Goal: Information Seeking & Learning: Learn about a topic

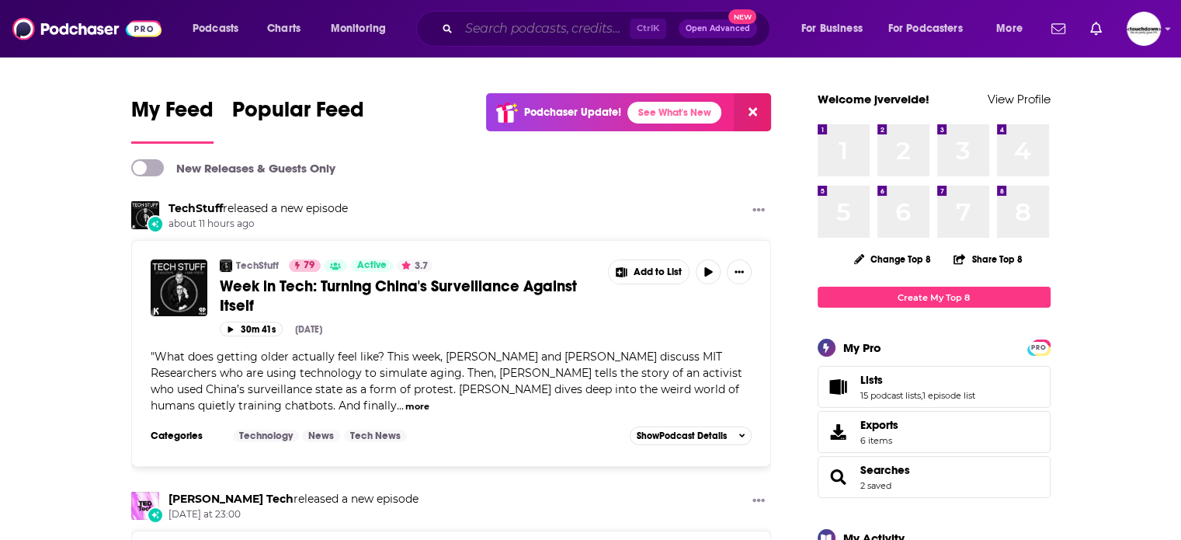
click at [524, 27] on input "Search podcasts, credits, & more..." at bounding box center [544, 28] width 171 height 25
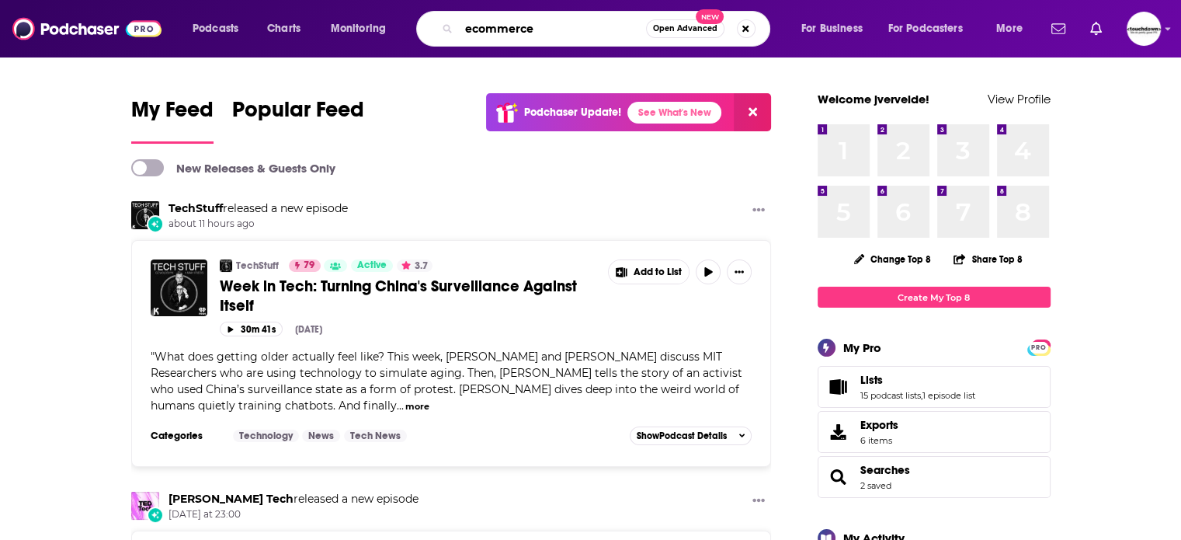
type input "ecommerce"
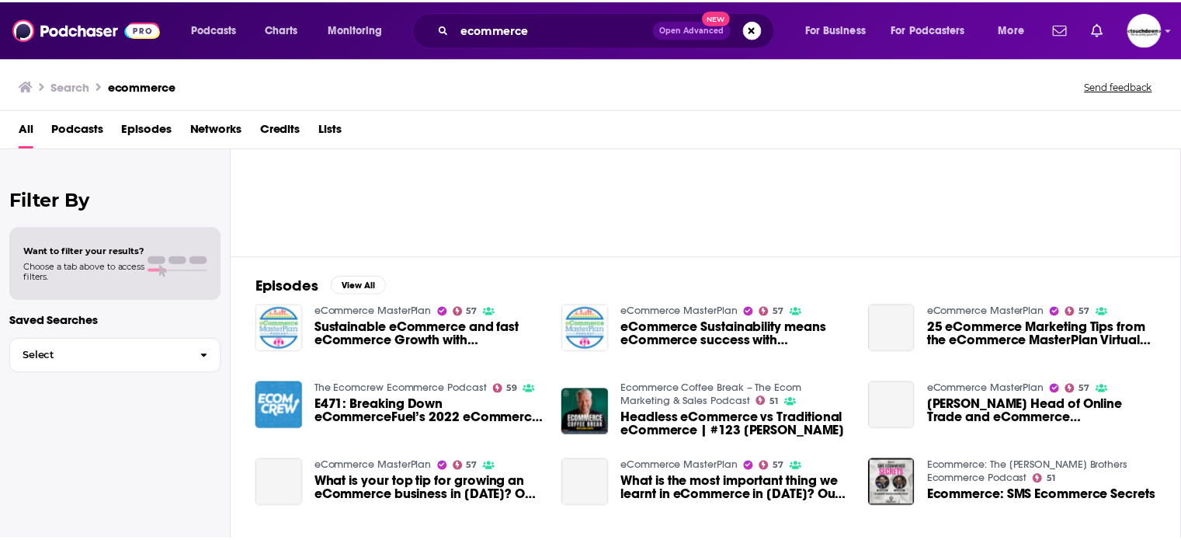
scroll to position [155, 0]
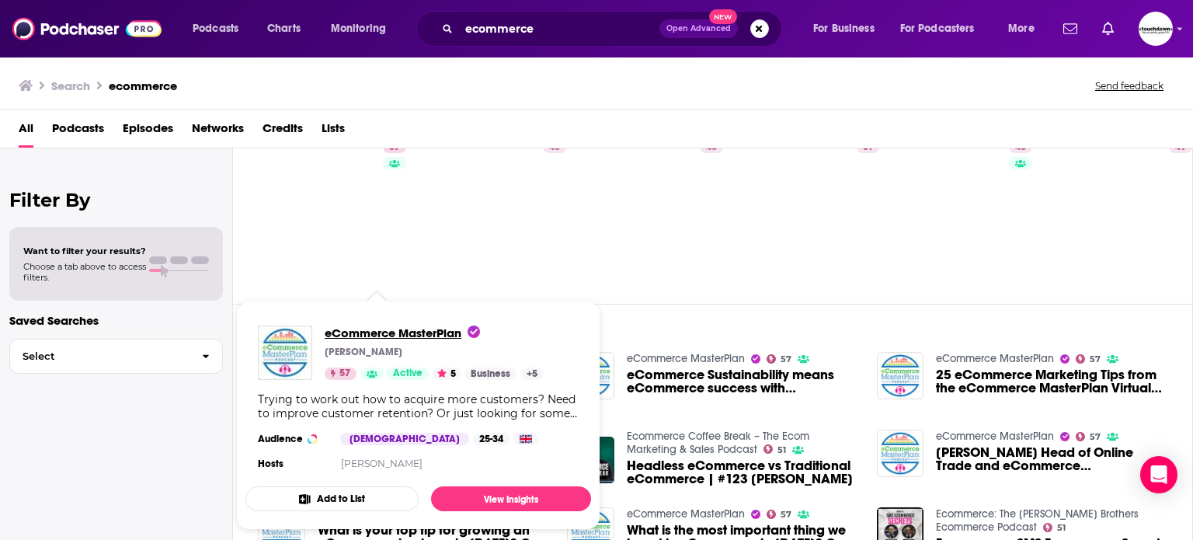
click at [357, 328] on span "eCommerce MasterPlan" at bounding box center [402, 332] width 155 height 15
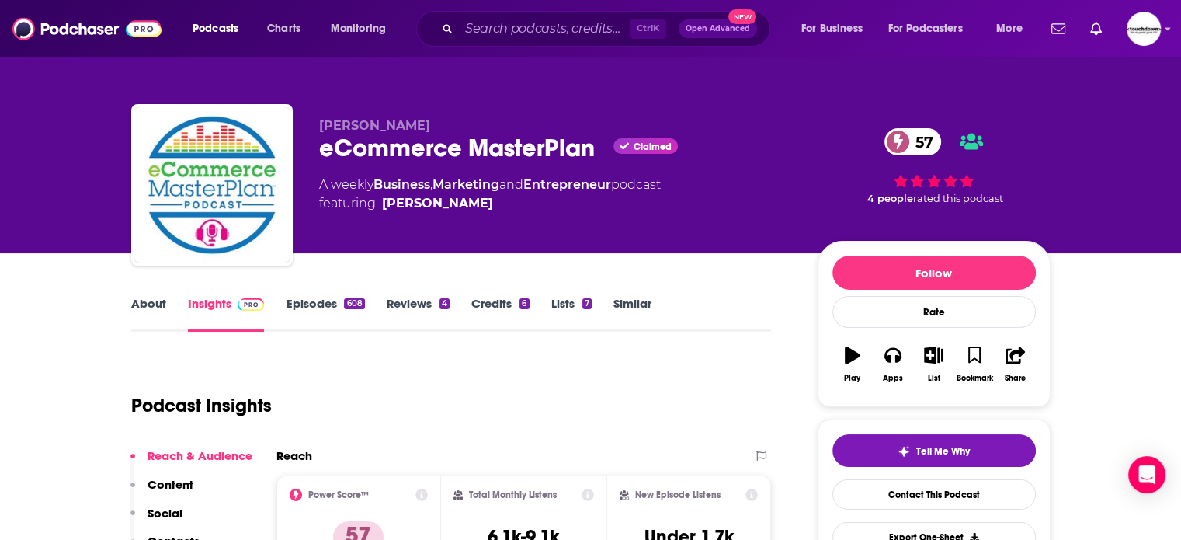
click at [312, 300] on link "Episodes 608" at bounding box center [325, 314] width 78 height 36
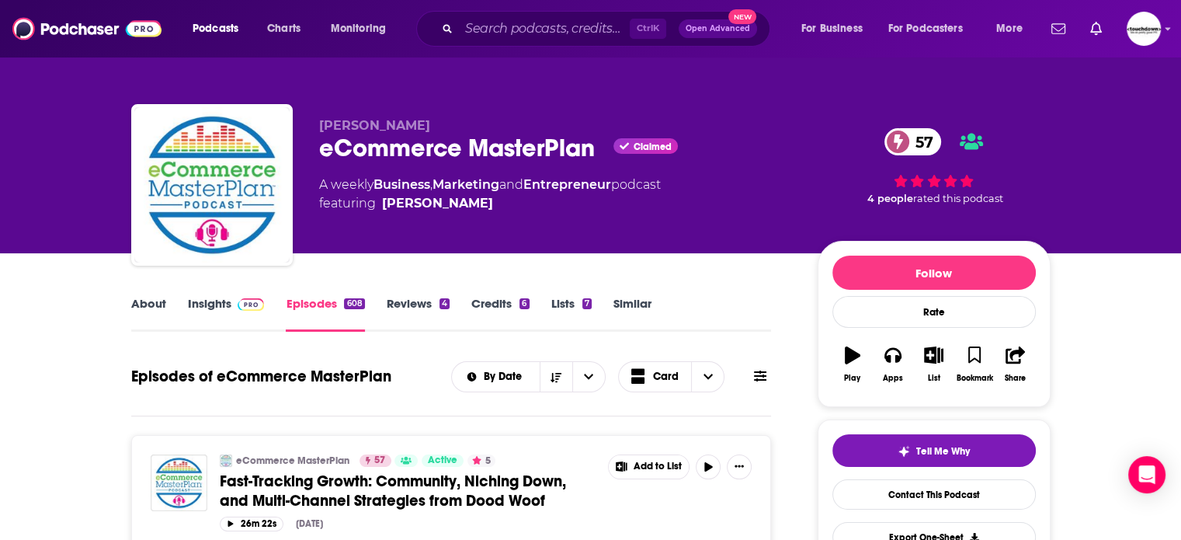
click at [150, 313] on link "About" at bounding box center [148, 314] width 35 height 36
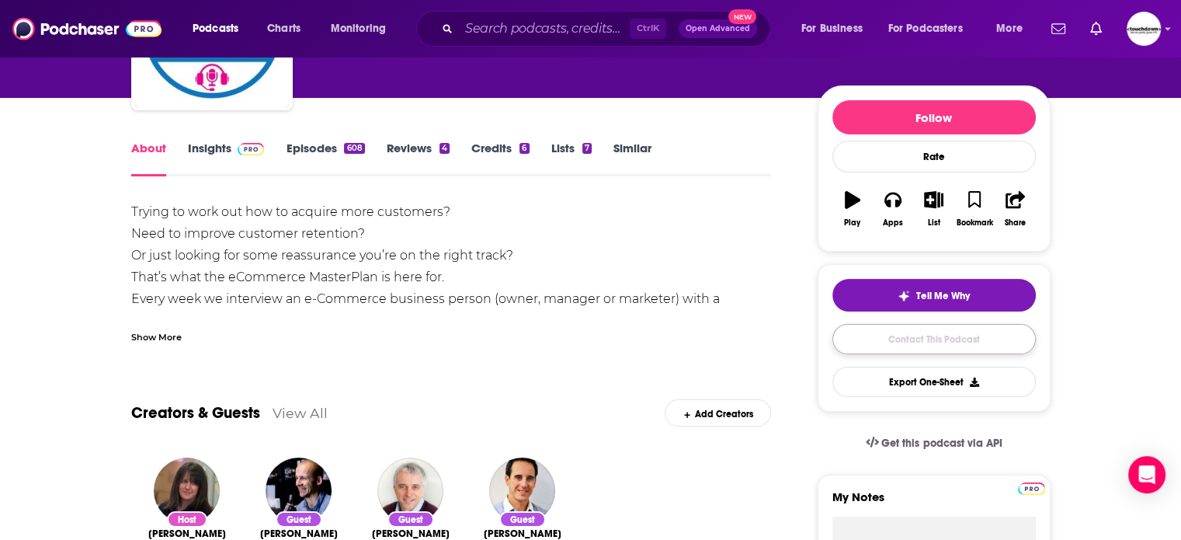
click at [941, 325] on link "Contact This Podcast" at bounding box center [934, 339] width 203 height 30
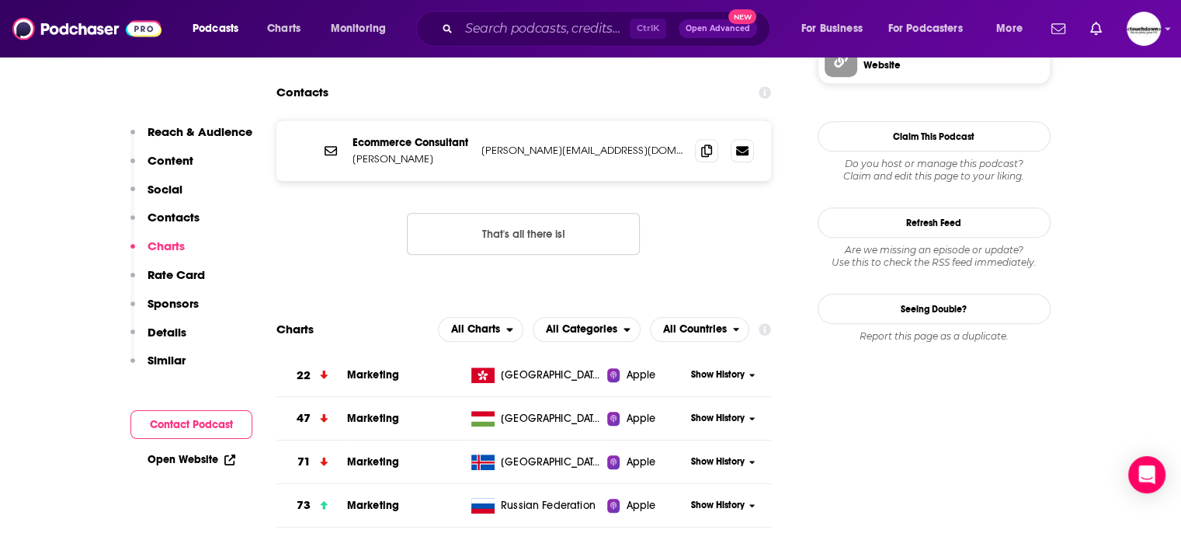
scroll to position [1524, 0]
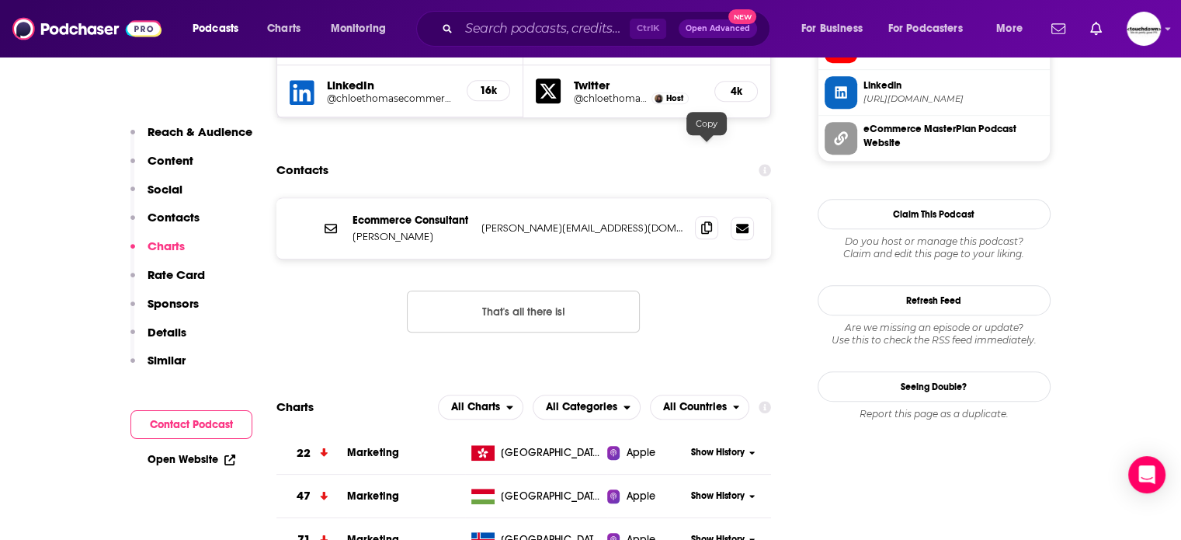
click at [714, 216] on span at bounding box center [706, 227] width 23 height 23
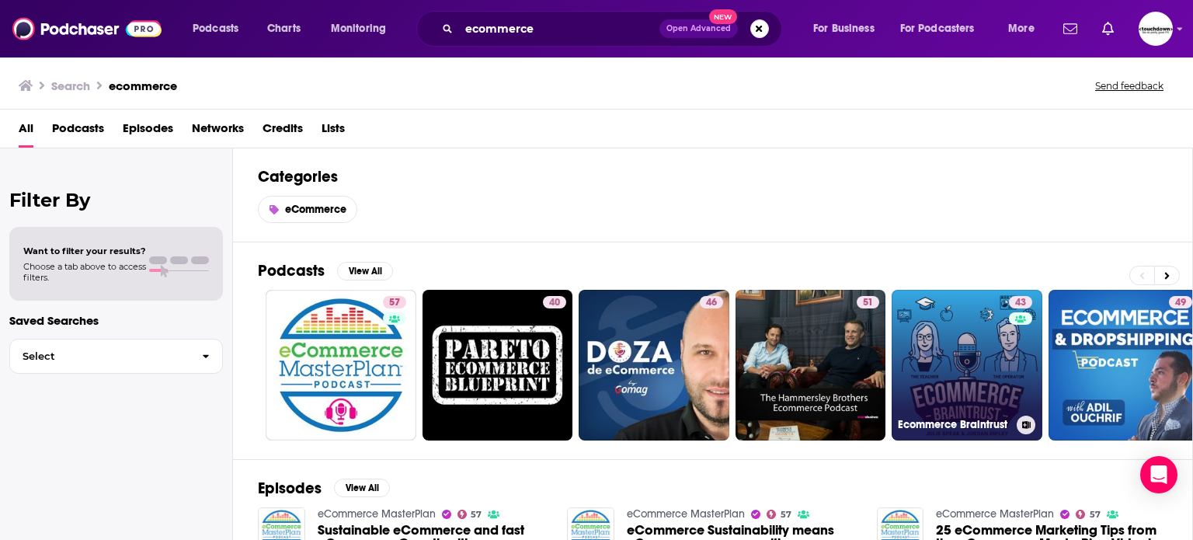
click at [1001, 330] on link "43 Ecommerce Braintrust" at bounding box center [967, 365] width 151 height 151
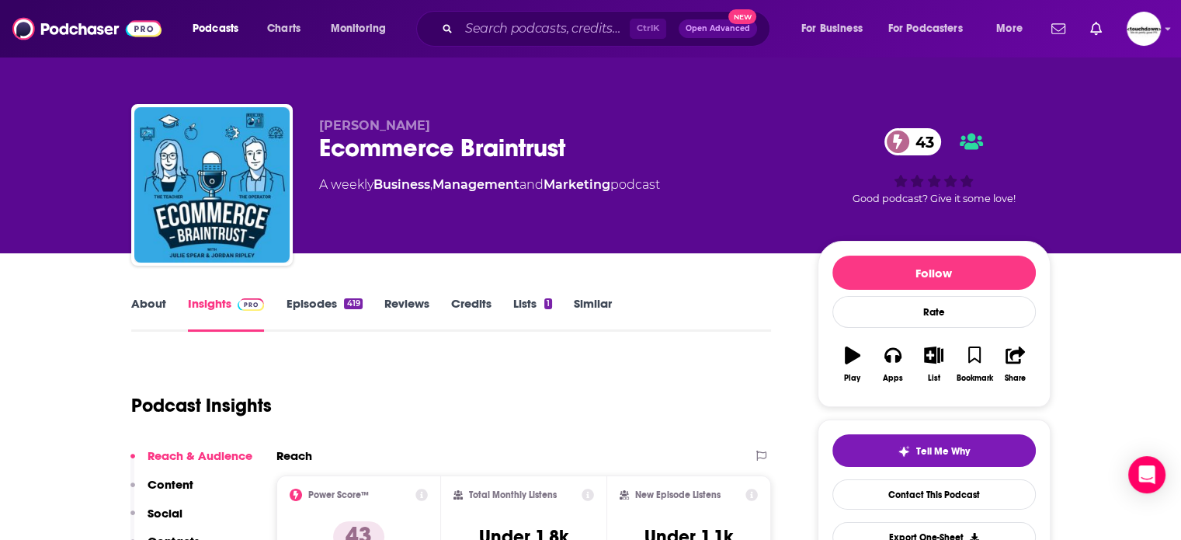
click at [336, 304] on link "Episodes 419" at bounding box center [324, 314] width 76 height 36
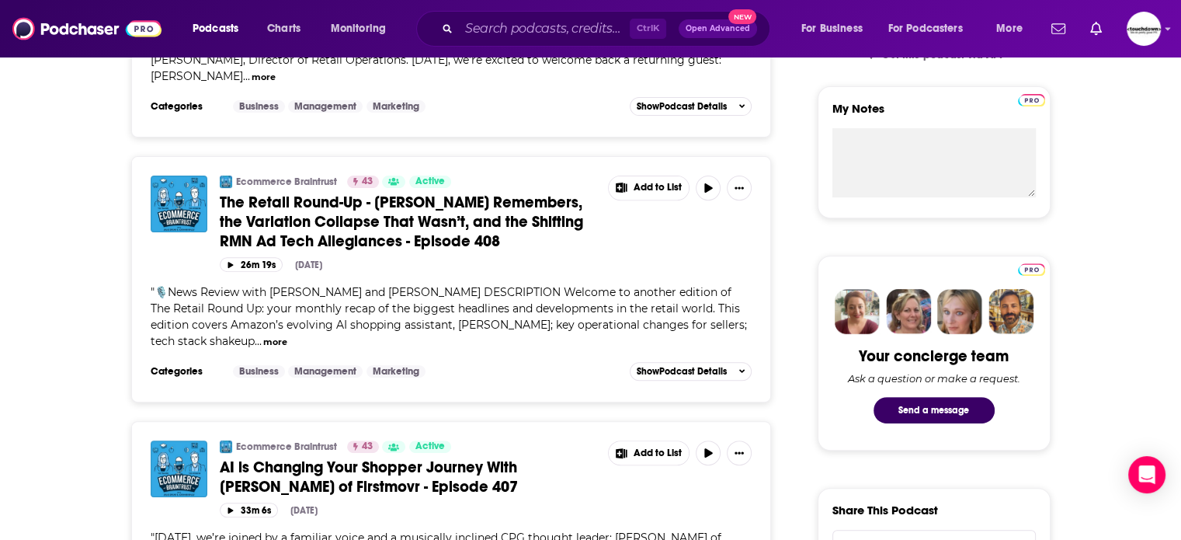
scroll to position [233, 0]
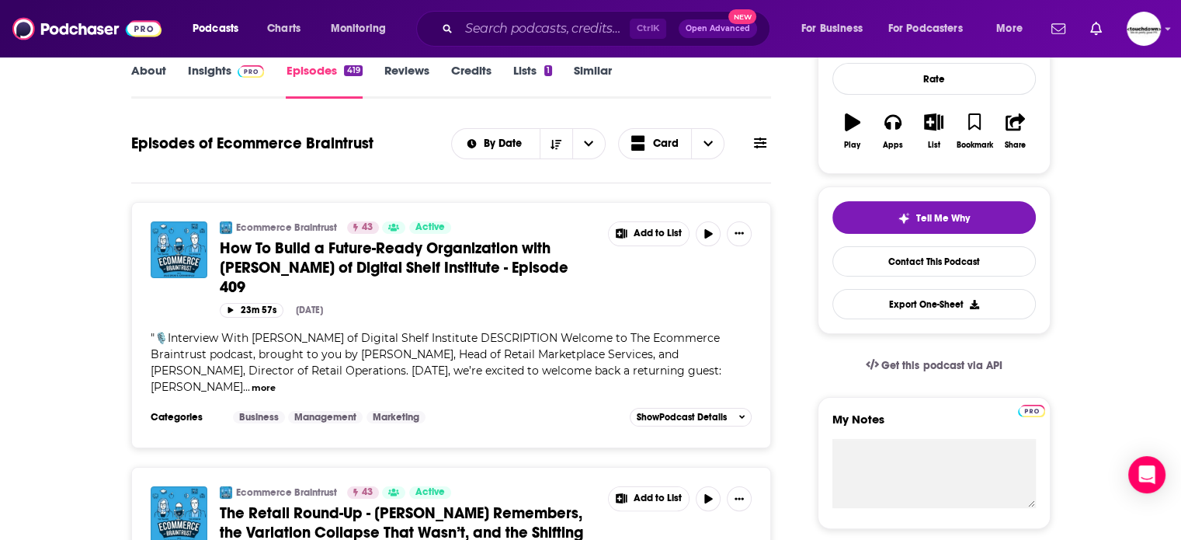
drag, startPoint x: 272, startPoint y: 435, endPoint x: 72, endPoint y: 336, distance: 223.0
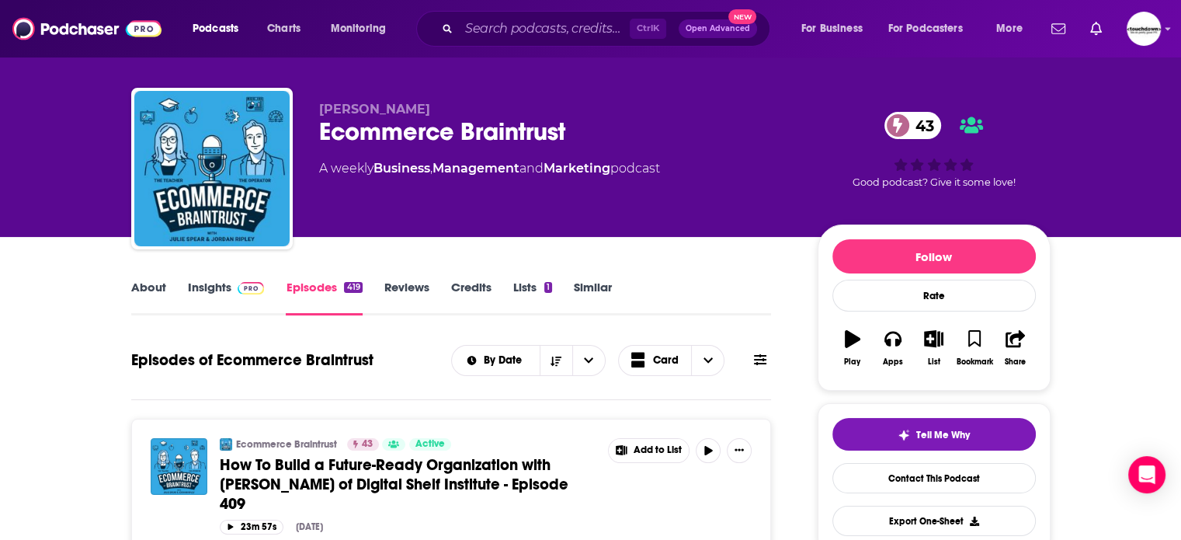
scroll to position [0, 0]
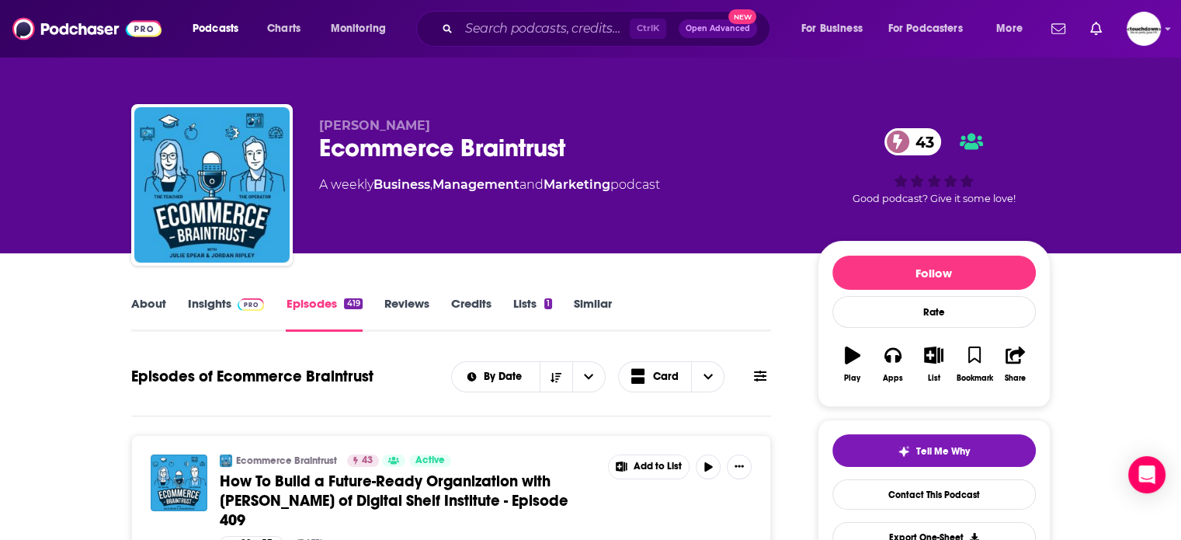
click at [140, 318] on link "About" at bounding box center [148, 314] width 35 height 36
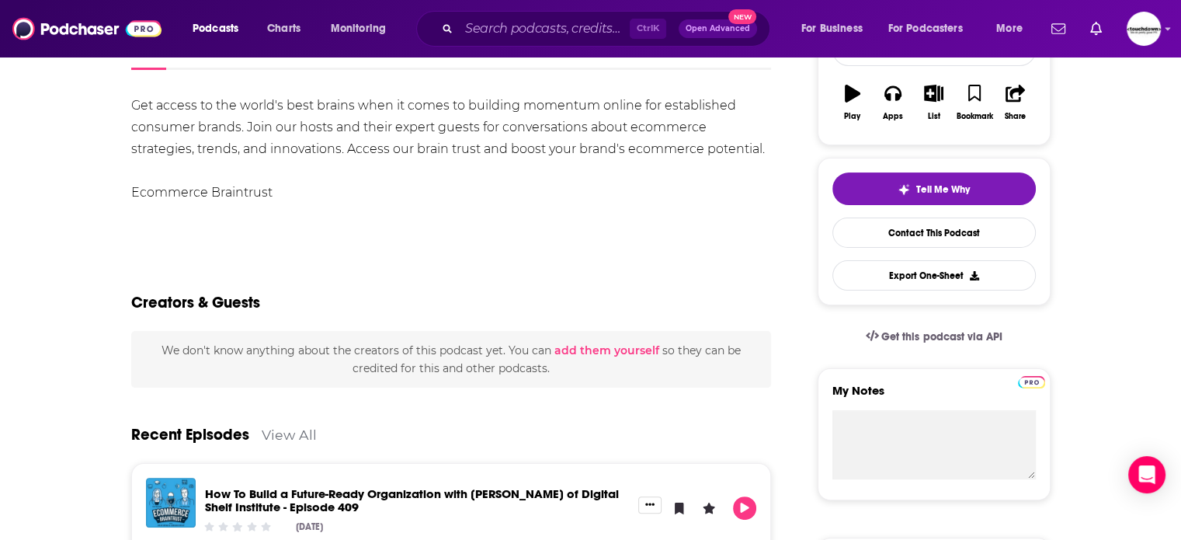
scroll to position [155, 0]
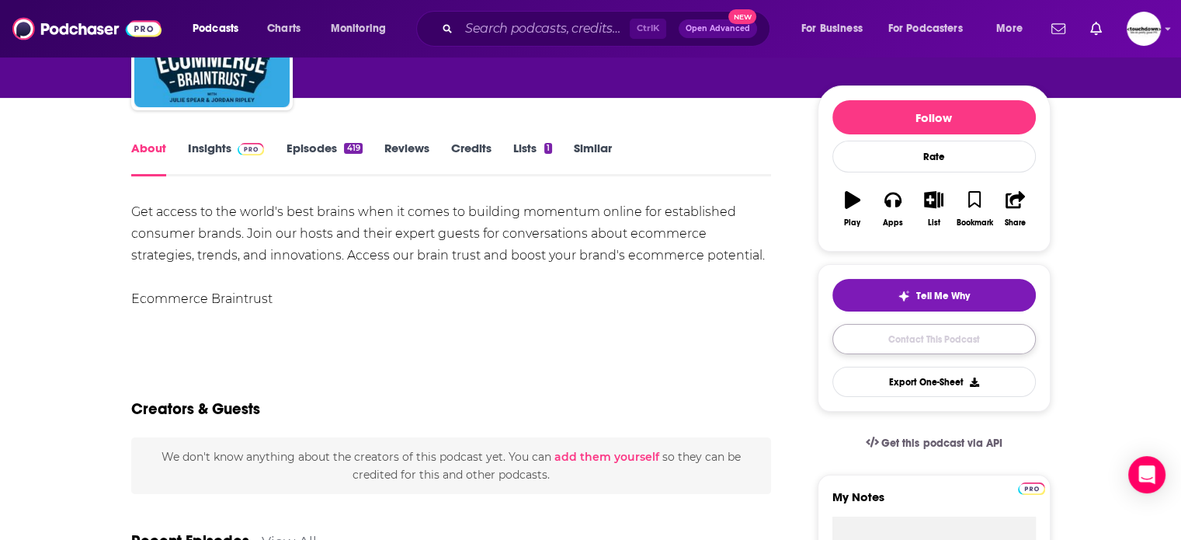
click at [934, 345] on link "Contact This Podcast" at bounding box center [934, 339] width 203 height 30
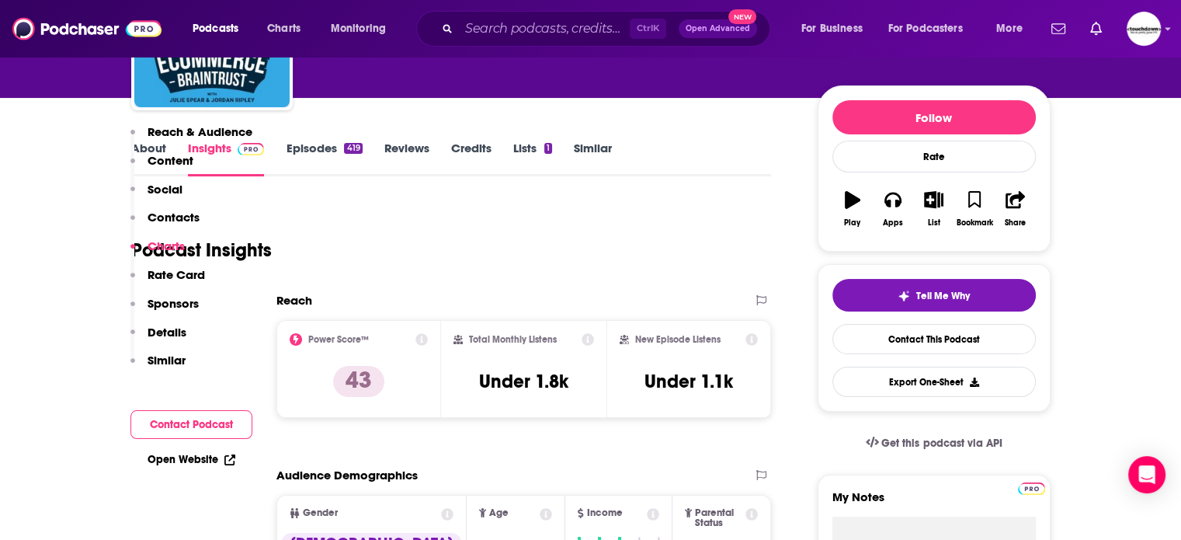
scroll to position [1483, 0]
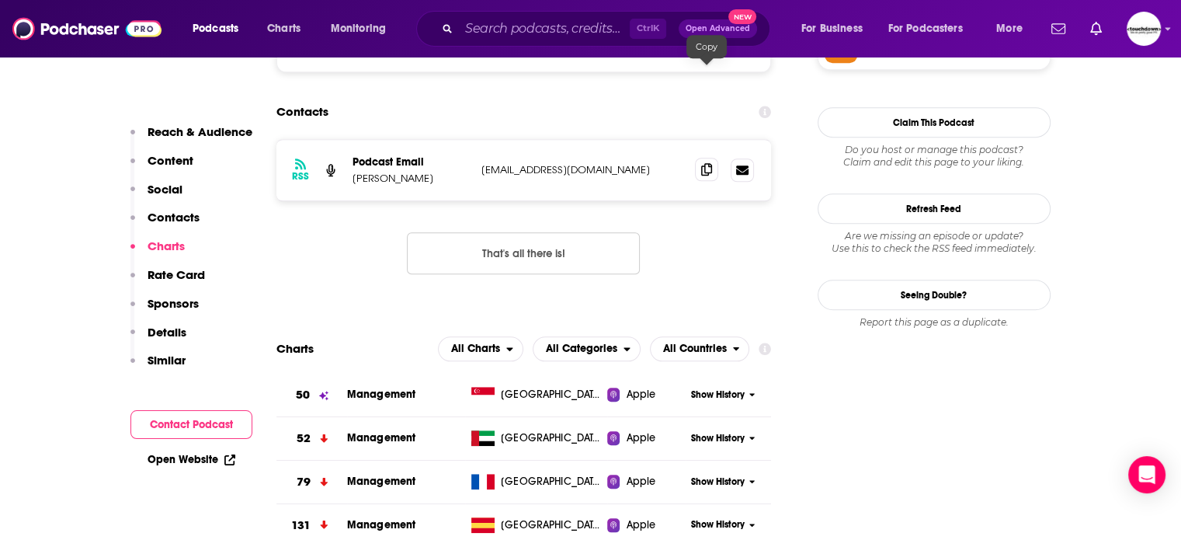
click at [701, 158] on span at bounding box center [706, 169] width 23 height 23
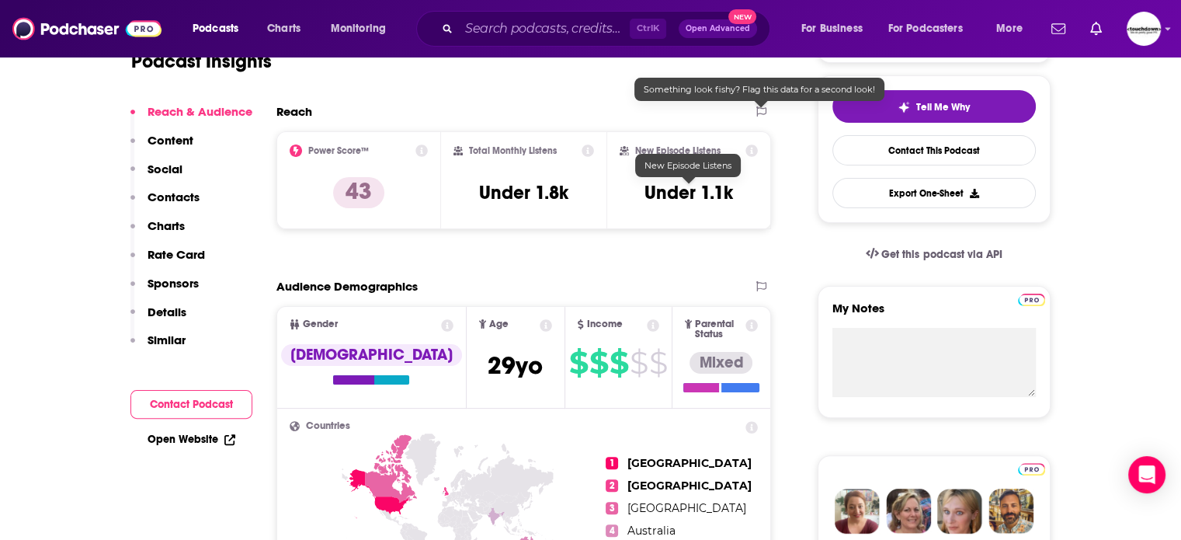
scroll to position [466, 0]
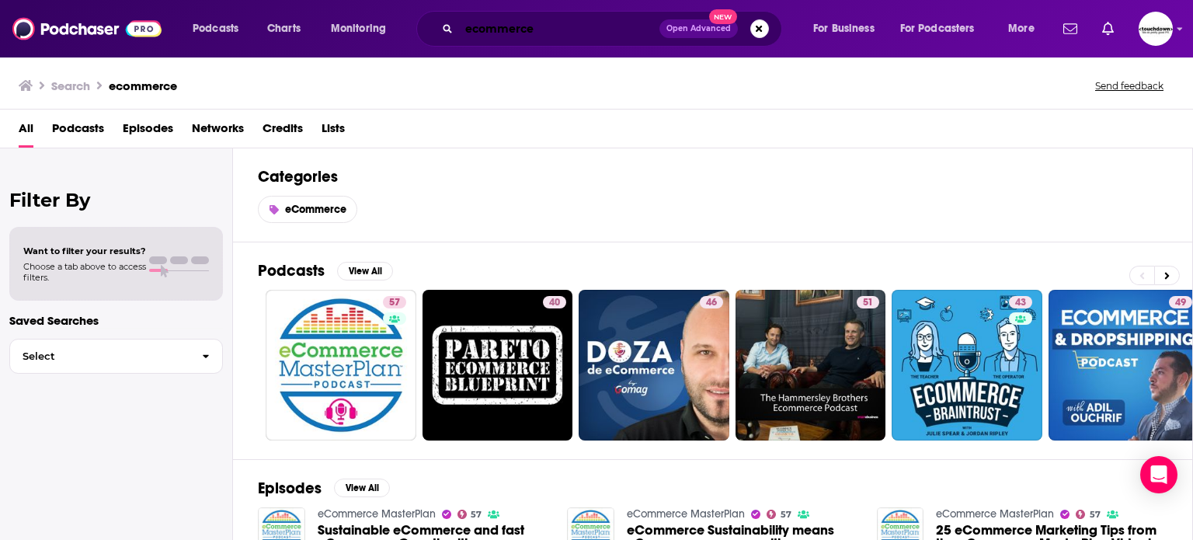
click at [510, 22] on input "ecommerce" at bounding box center [559, 28] width 200 height 25
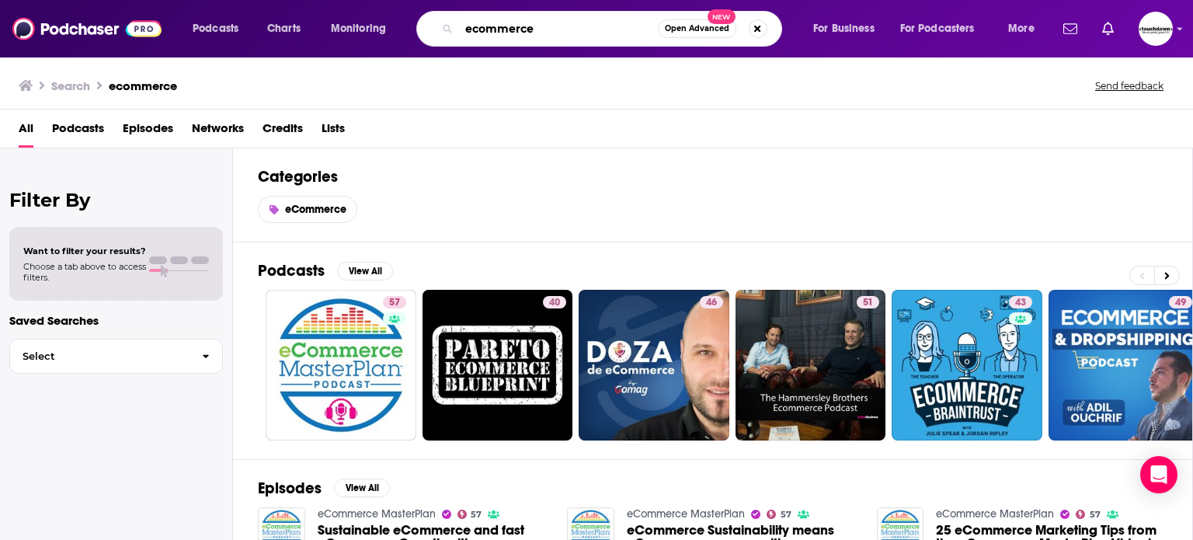
click at [510, 22] on input "ecommerce" at bounding box center [558, 28] width 199 height 25
type input "m"
type input "marketing"
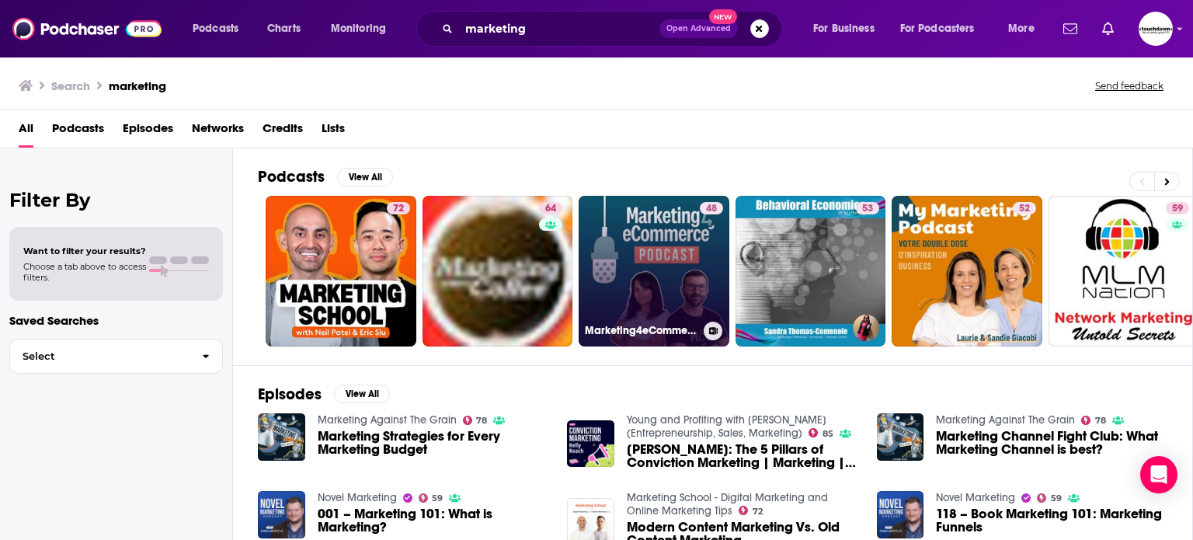
click at [657, 276] on link "48 Marketing4eCommerce Podcast" at bounding box center [654, 271] width 151 height 151
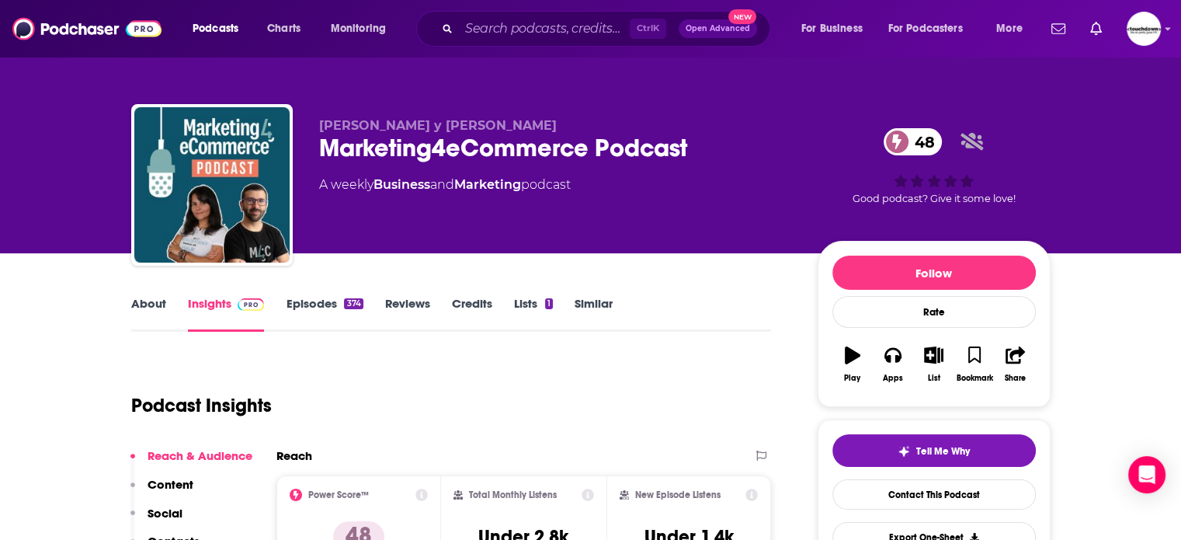
click at [322, 306] on link "Episodes 374" at bounding box center [324, 314] width 77 height 36
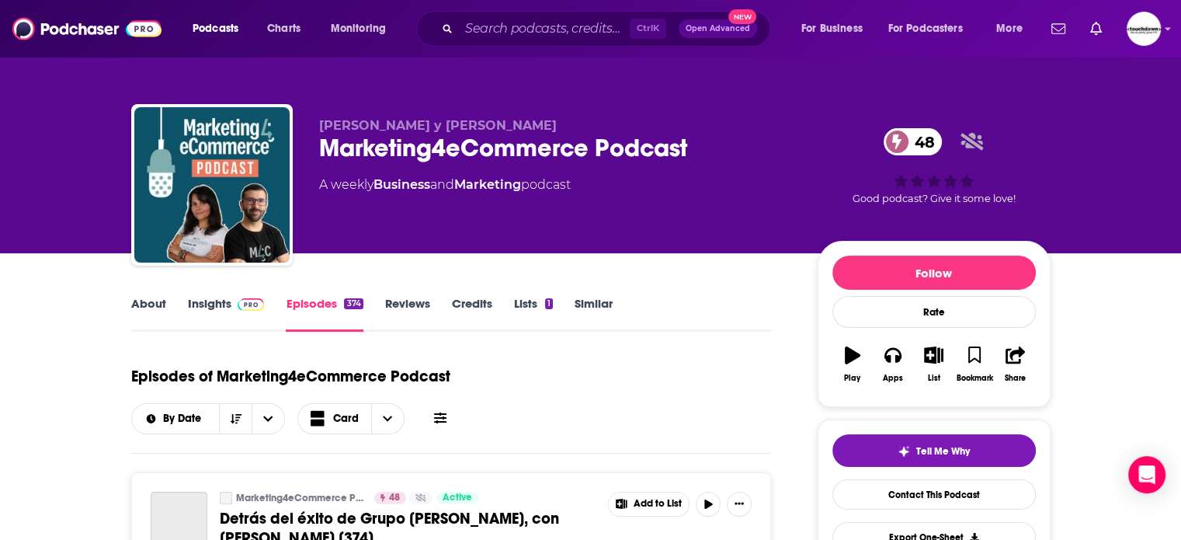
scroll to position [777, 0]
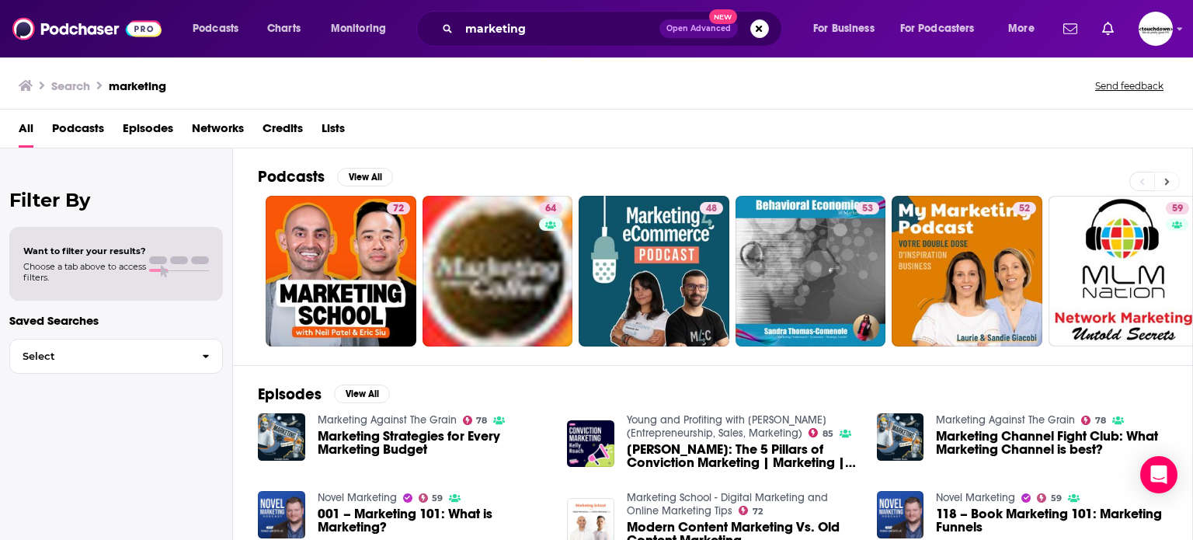
click at [1169, 181] on icon at bounding box center [1166, 181] width 5 height 11
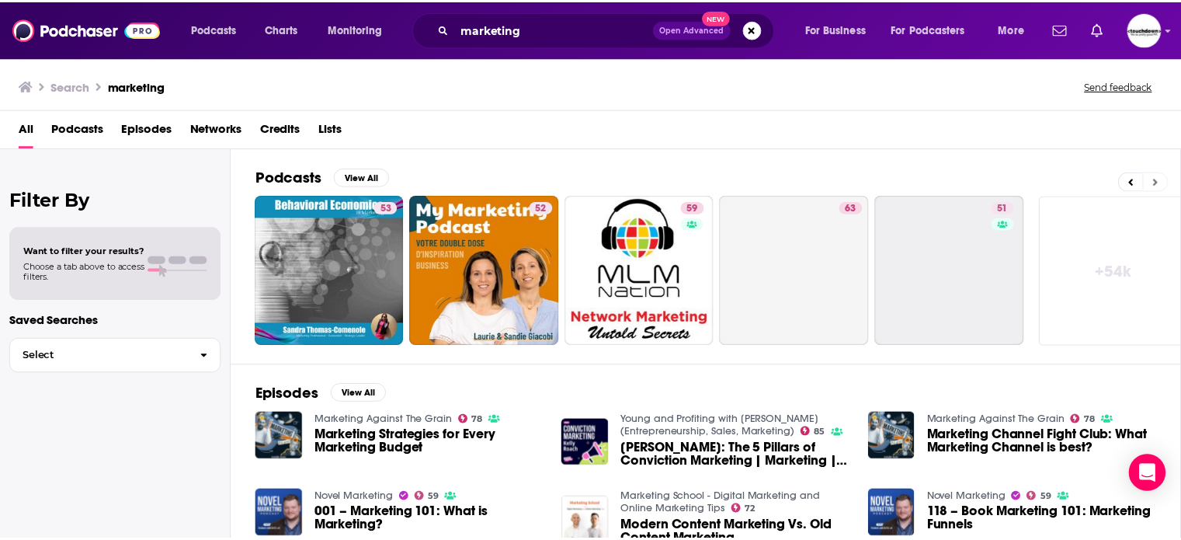
scroll to position [0, 491]
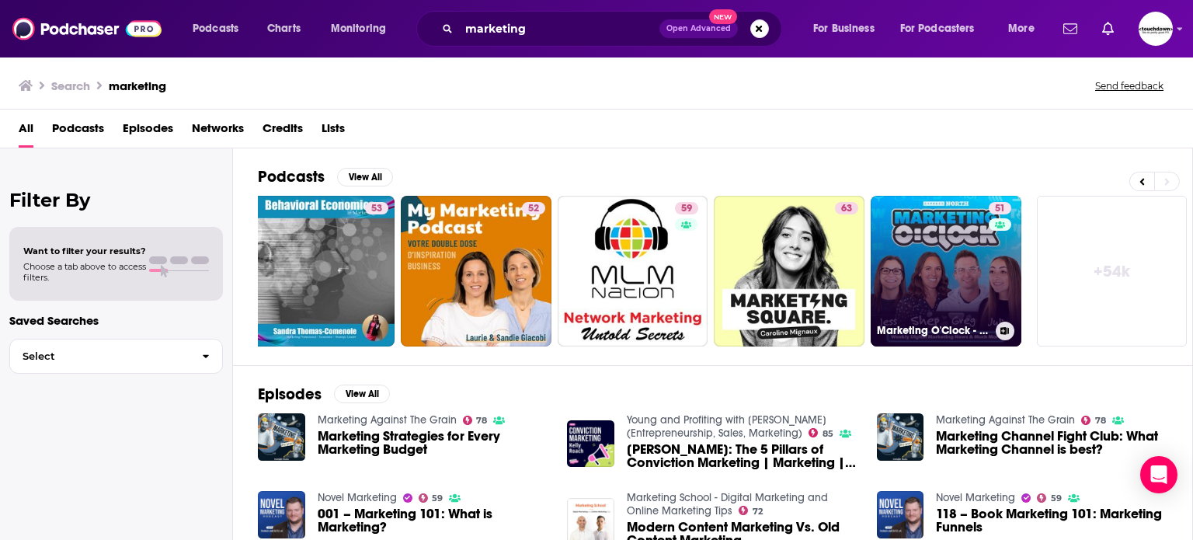
click at [972, 244] on link "51 Marketing O'Clock - Digital Marketing News" at bounding box center [946, 271] width 151 height 151
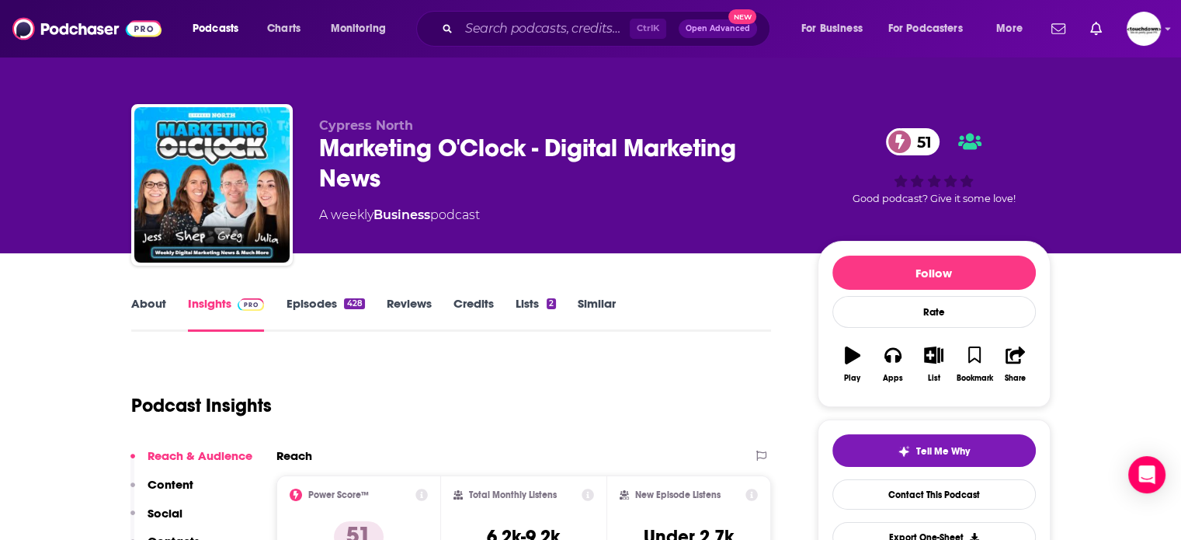
click at [133, 302] on link "About" at bounding box center [148, 314] width 35 height 36
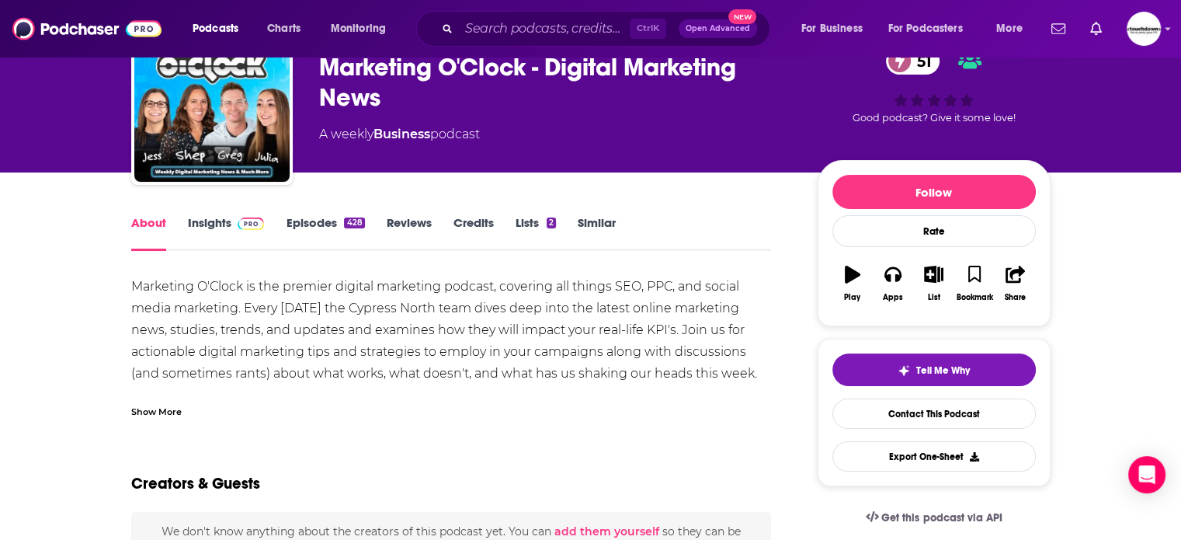
scroll to position [78, 0]
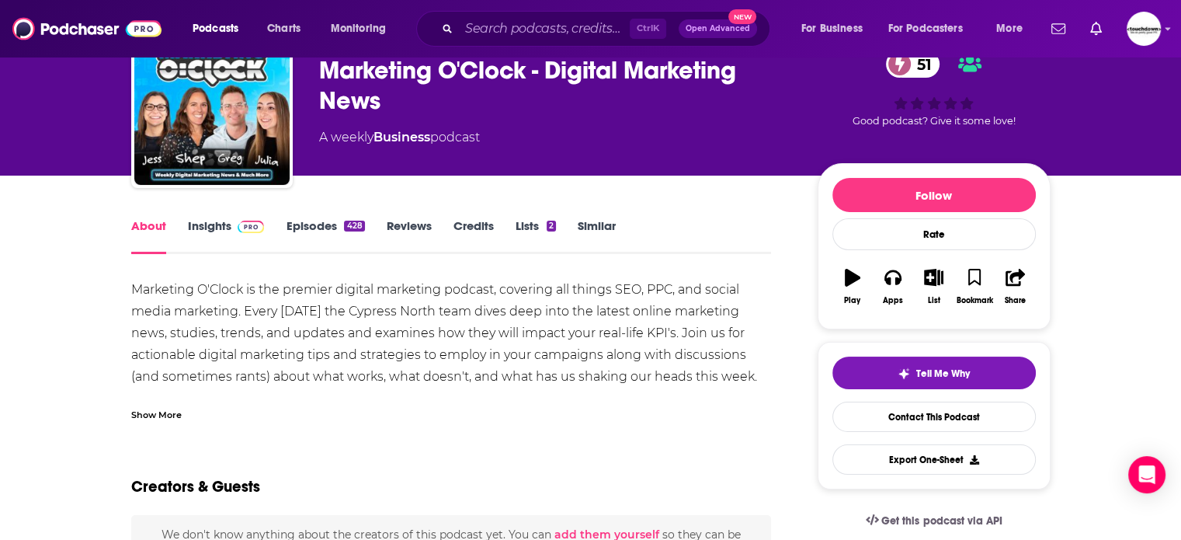
click at [360, 359] on div "Marketing O'Clock is the premier digital marketing podcast, covering all things…" at bounding box center [451, 344] width 641 height 130
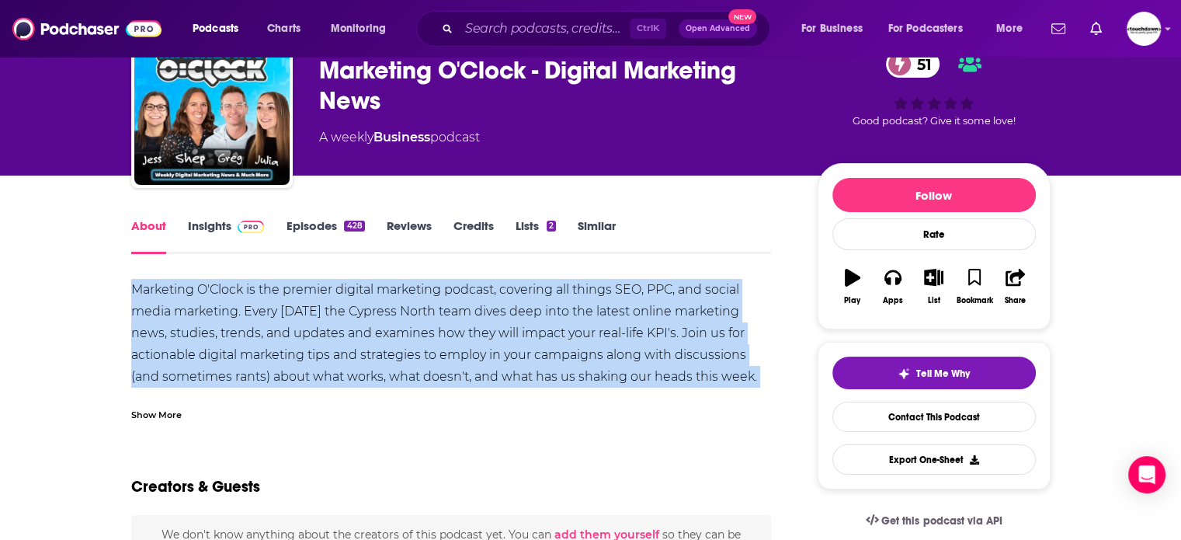
click at [360, 359] on div "Marketing O'Clock is the premier digital marketing podcast, covering all things…" at bounding box center [451, 344] width 641 height 130
click at [141, 303] on div "Marketing O'Clock is the premier digital marketing podcast, covering all things…" at bounding box center [451, 344] width 641 height 130
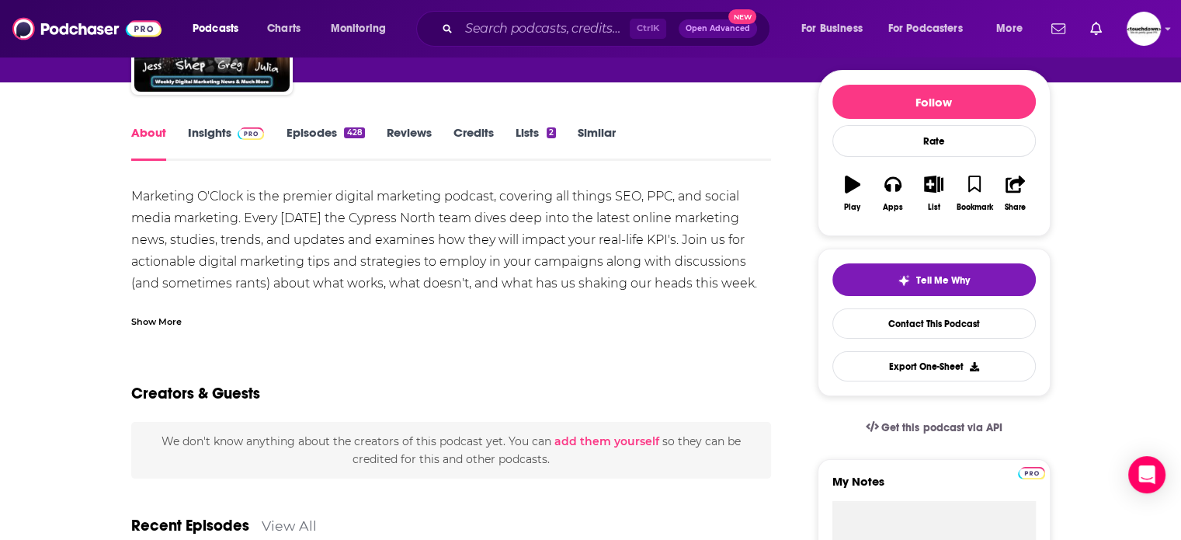
scroll to position [233, 0]
